Goal: Find specific page/section: Find specific page/section

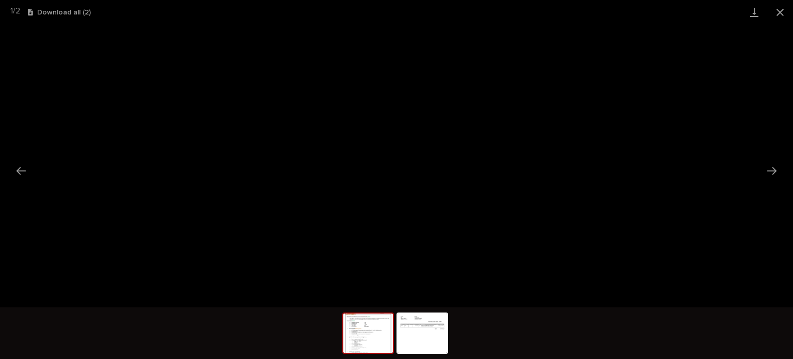
scroll to position [26, 0]
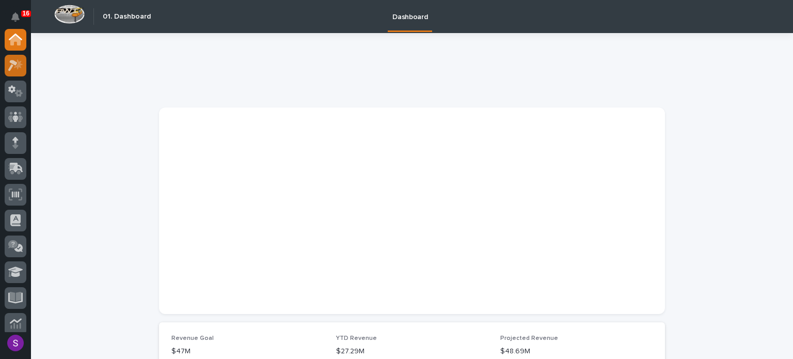
click at [23, 62] on icon at bounding box center [15, 65] width 15 height 12
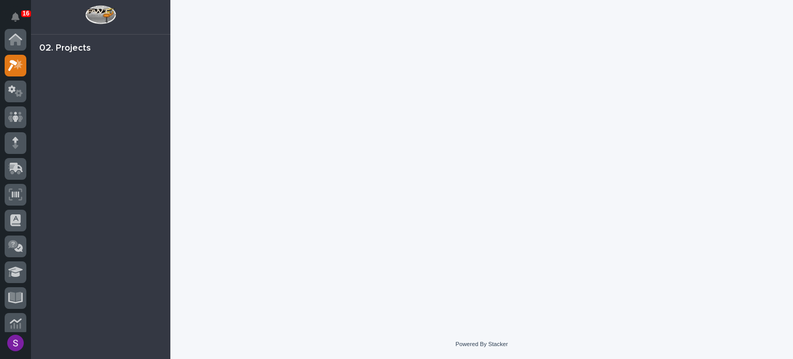
scroll to position [26, 0]
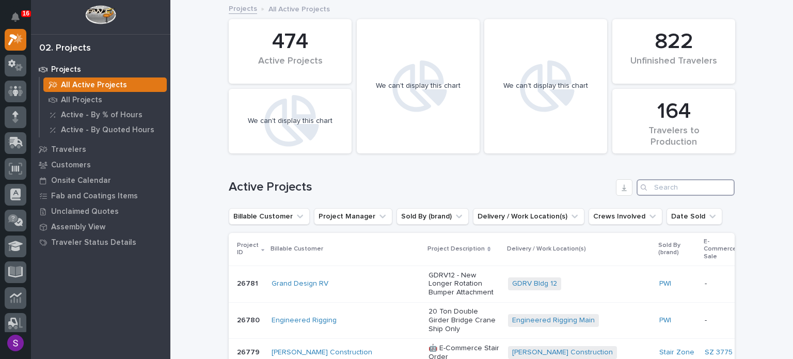
click at [675, 190] on input "Search" at bounding box center [686, 187] width 98 height 17
paste input "26548"
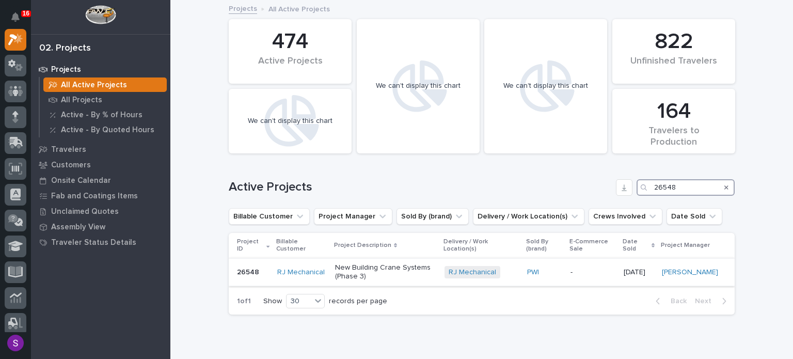
type input "26548"
click at [384, 277] on p "New Building Crane Systems (Phase 3)" at bounding box center [386, 272] width 102 height 18
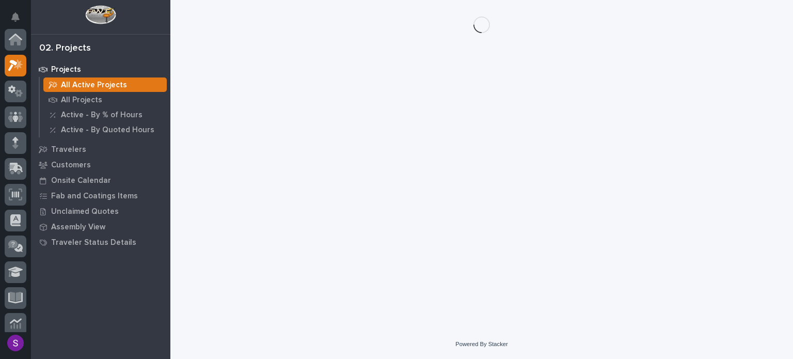
scroll to position [26, 0]
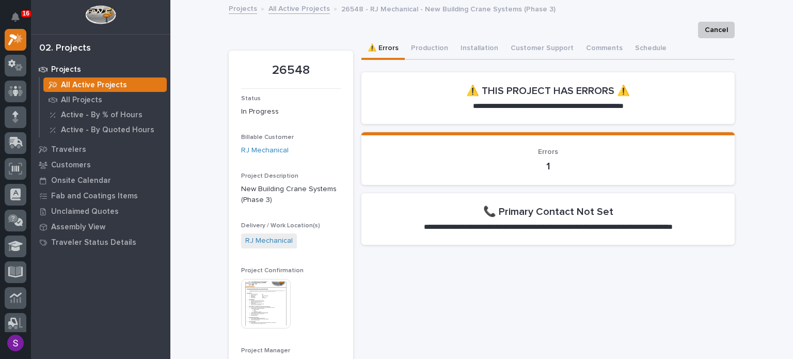
click at [269, 299] on img at bounding box center [266, 304] width 50 height 50
